Goal: Find specific page/section

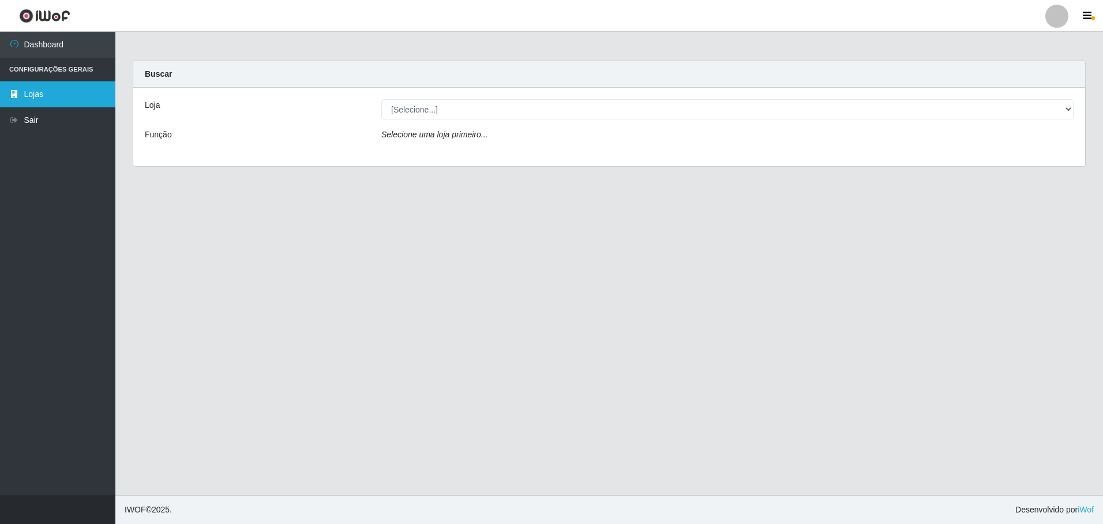
click at [36, 96] on link "Lojas" at bounding box center [57, 94] width 115 height 26
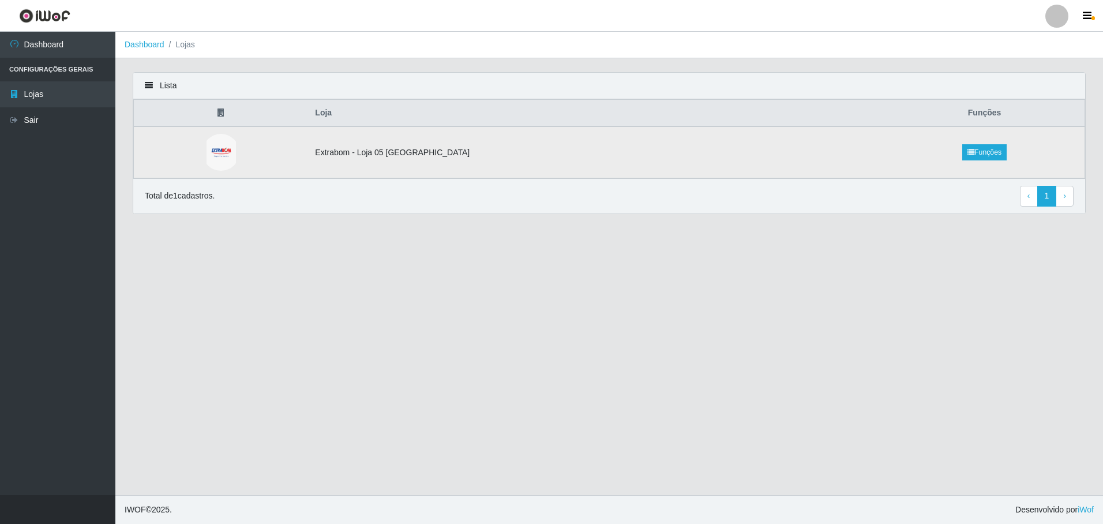
click at [354, 156] on td "Extrabom - Loja 05 [GEOGRAPHIC_DATA]" at bounding box center [596, 152] width 576 height 52
click at [26, 94] on link "Lojas" at bounding box center [57, 94] width 115 height 26
click at [388, 155] on td "Extrabom - Loja 05 [GEOGRAPHIC_DATA]" at bounding box center [596, 152] width 576 height 52
click at [404, 155] on td "Extrabom - Loja 05 [GEOGRAPHIC_DATA]" at bounding box center [596, 152] width 576 height 52
click at [185, 200] on p "Total de 1 cadastros." at bounding box center [180, 196] width 70 height 12
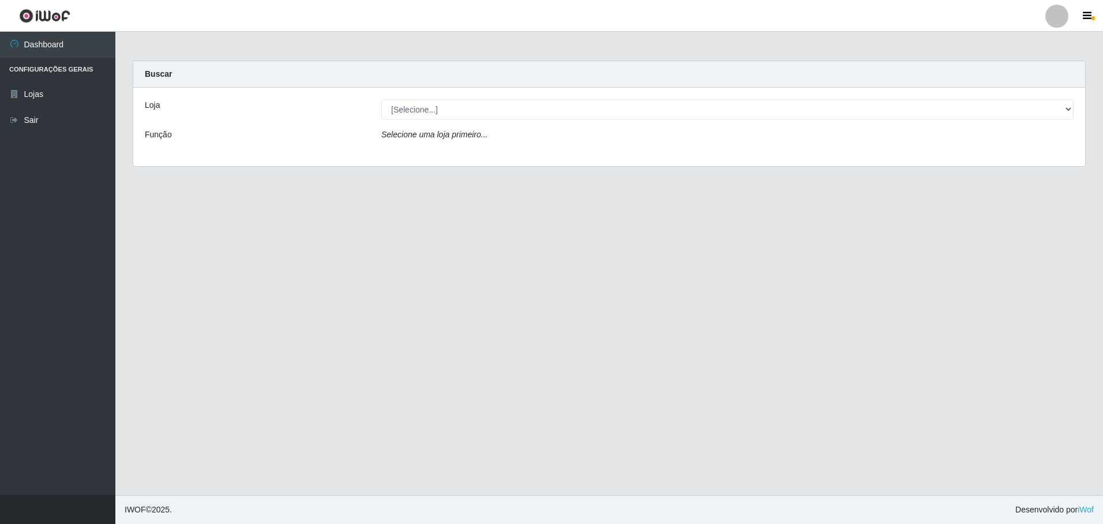
click at [398, 138] on icon "Selecione uma loja primeiro..." at bounding box center [434, 134] width 106 height 9
